Goal: Transaction & Acquisition: Book appointment/travel/reservation

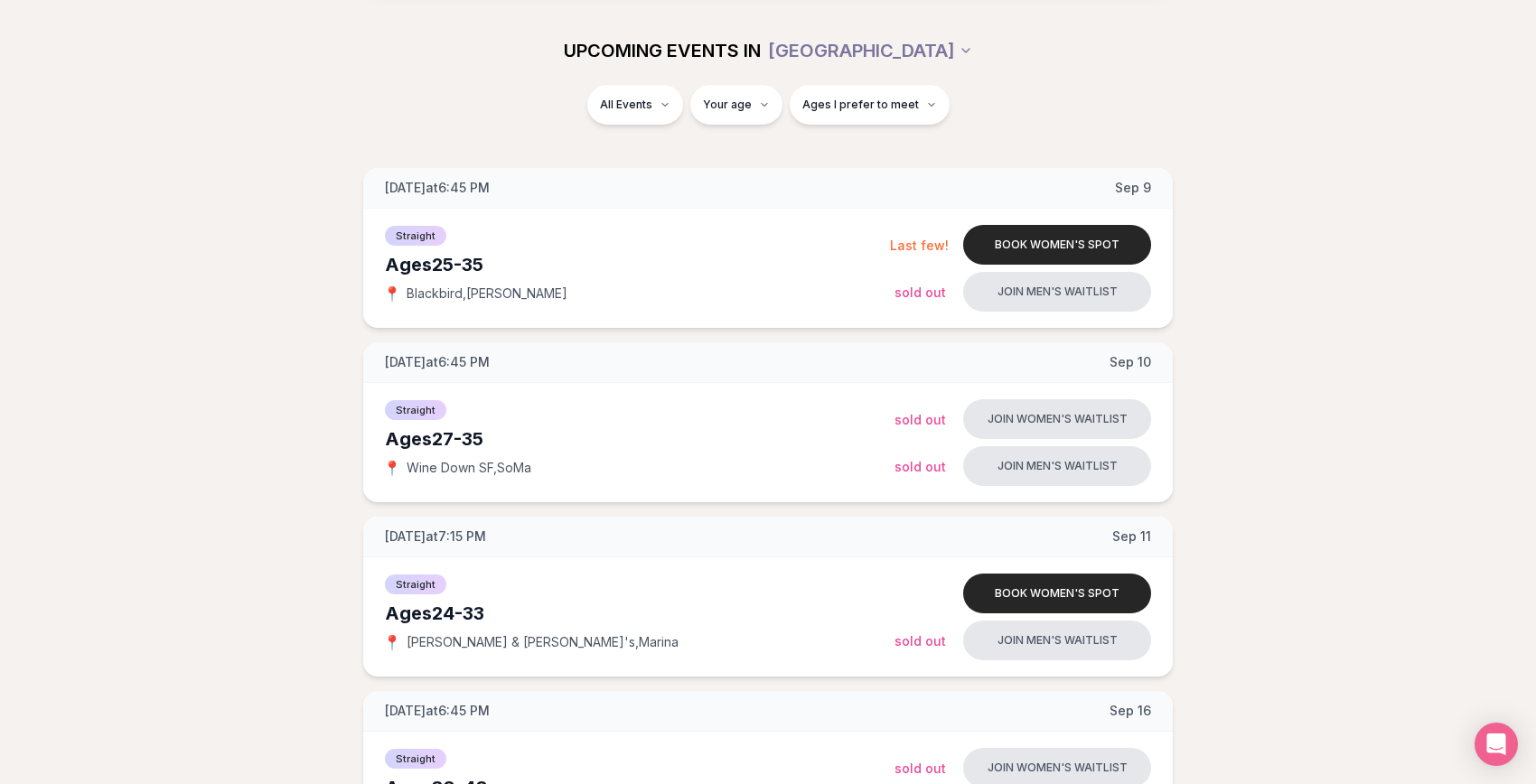
scroll to position [212, 0]
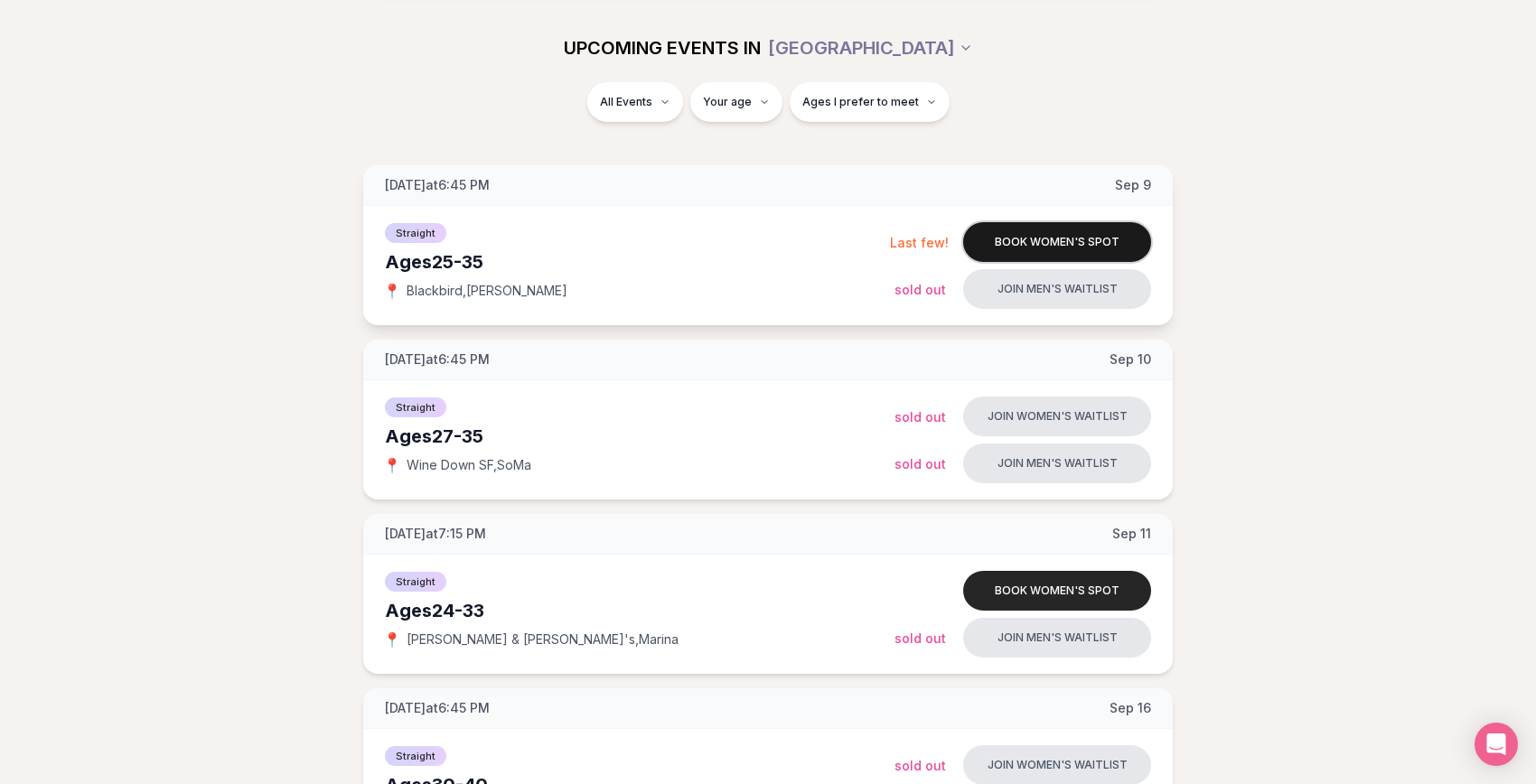
click at [994, 229] on button "Book women's spot" at bounding box center [1056, 242] width 188 height 39
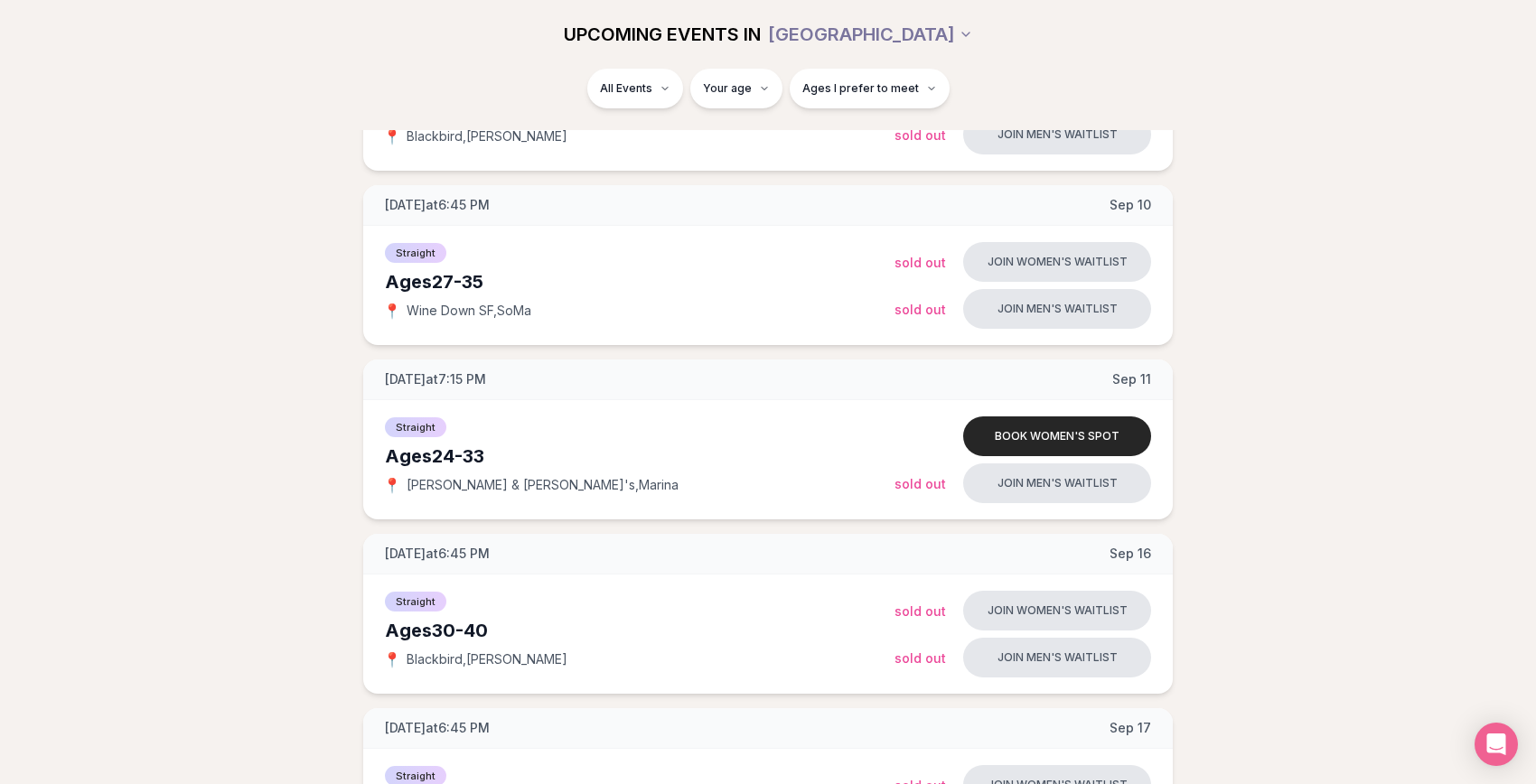
scroll to position [367, 0]
